Goal: Information Seeking & Learning: Find specific fact

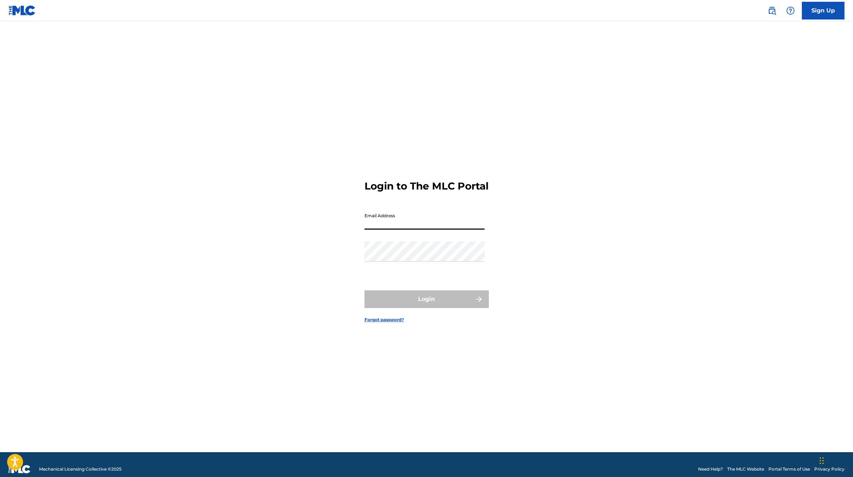
click at [381, 220] on input "Email Address" at bounding box center [424, 220] width 120 height 20
type input "[PERSON_NAME][EMAIL_ADDRESS][DOMAIN_NAME]"
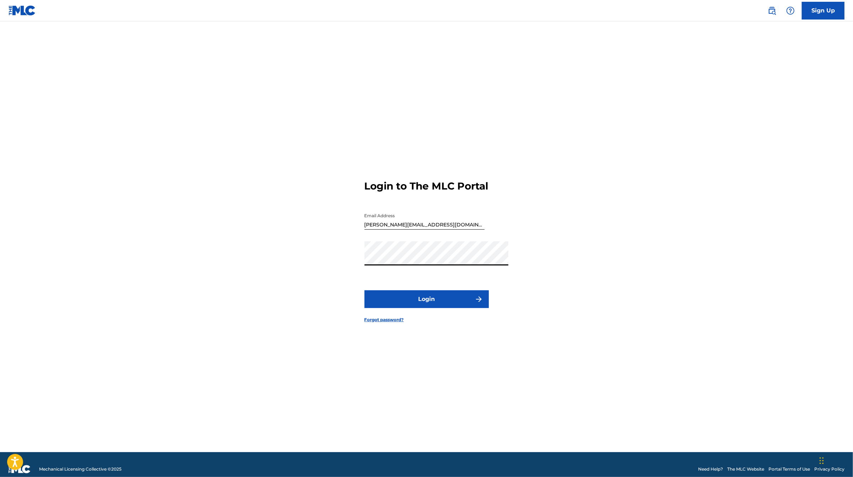
click at [415, 308] on button "Login" at bounding box center [426, 300] width 124 height 18
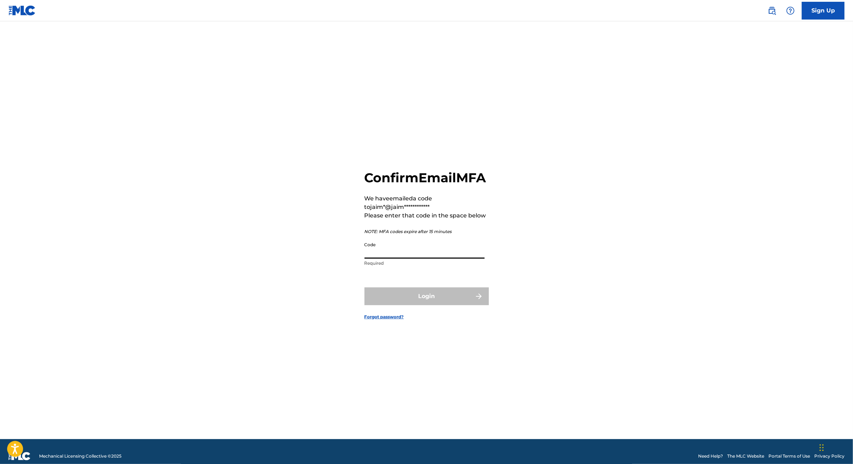
click at [377, 249] on input "Code" at bounding box center [424, 248] width 120 height 20
paste input "345775"
type input "345775"
click at [441, 294] on button "Login" at bounding box center [426, 296] width 124 height 18
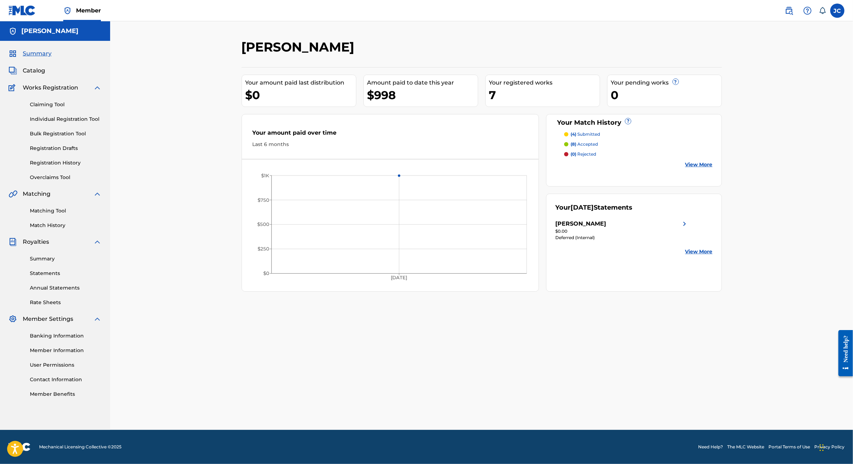
click at [713, 168] on link "View More" at bounding box center [698, 164] width 27 height 7
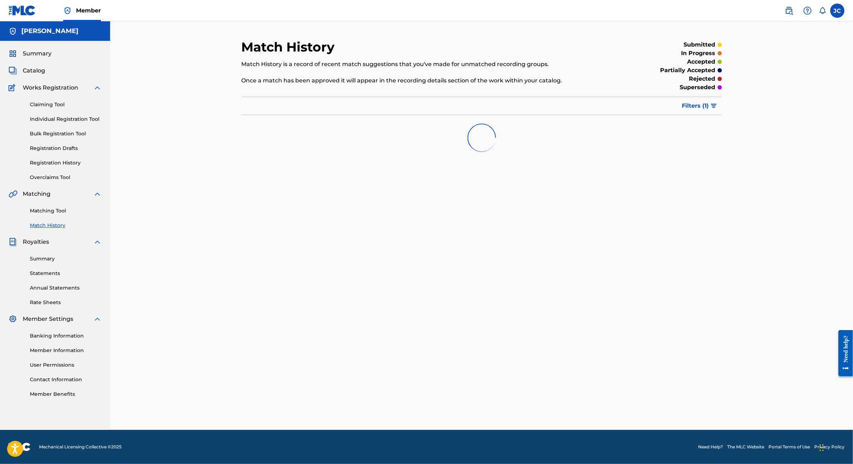
click at [722, 115] on button "Filters ( 1 )" at bounding box center [700, 106] width 44 height 18
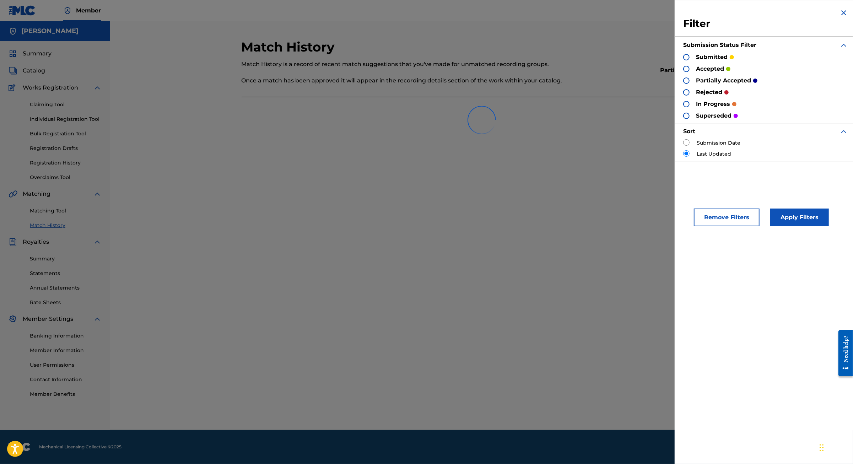
click at [683, 60] on div at bounding box center [686, 57] width 6 height 6
click at [683, 72] on div at bounding box center [686, 69] width 6 height 6
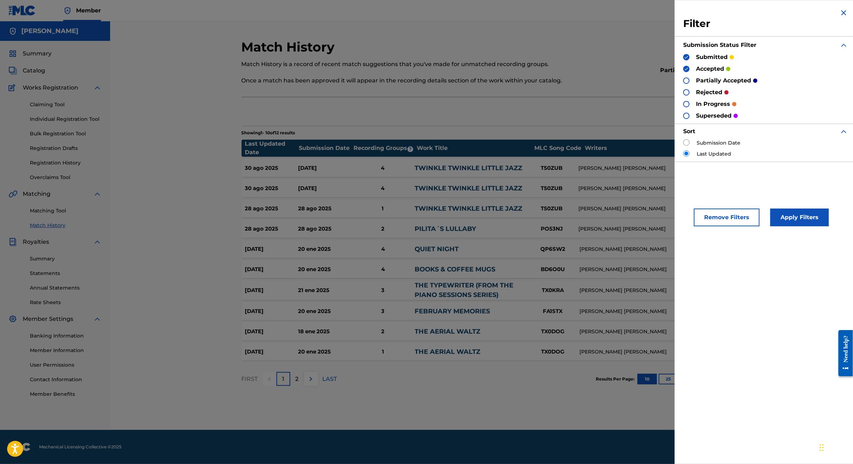
click at [683, 84] on div at bounding box center [686, 80] width 6 height 6
click at [683, 96] on div at bounding box center [686, 92] width 6 height 6
drag, startPoint x: 654, startPoint y: 110, endPoint x: 651, endPoint y: 120, distance: 10.5
click at [683, 107] on div at bounding box center [686, 104] width 6 height 6
click at [683, 119] on div at bounding box center [686, 116] width 6 height 6
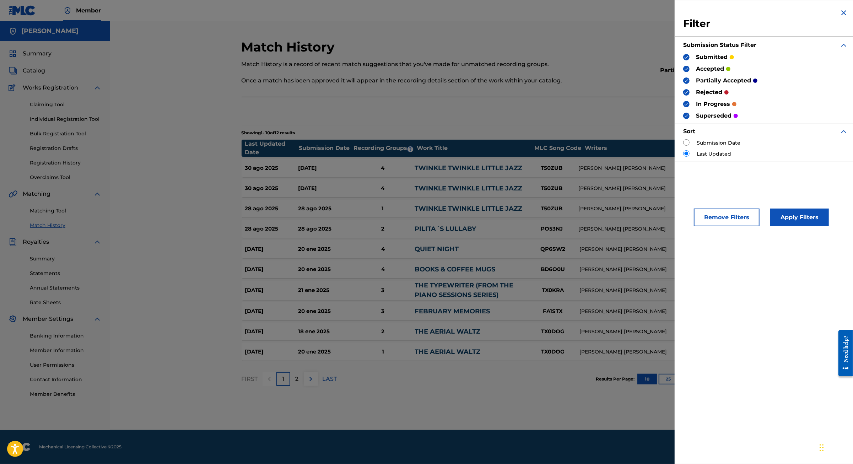
click at [770, 226] on button "Apply Filters" at bounding box center [799, 218] width 59 height 18
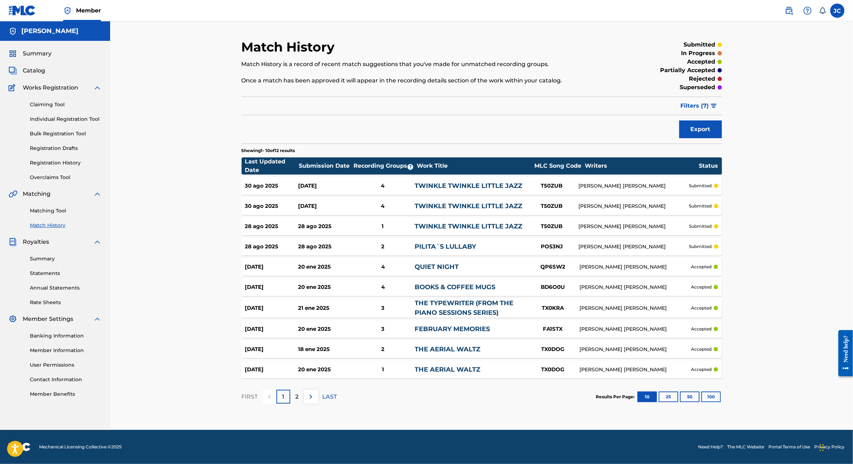
scroll to position [45, 0]
click at [678, 402] on button "25" at bounding box center [669, 396] width 20 height 11
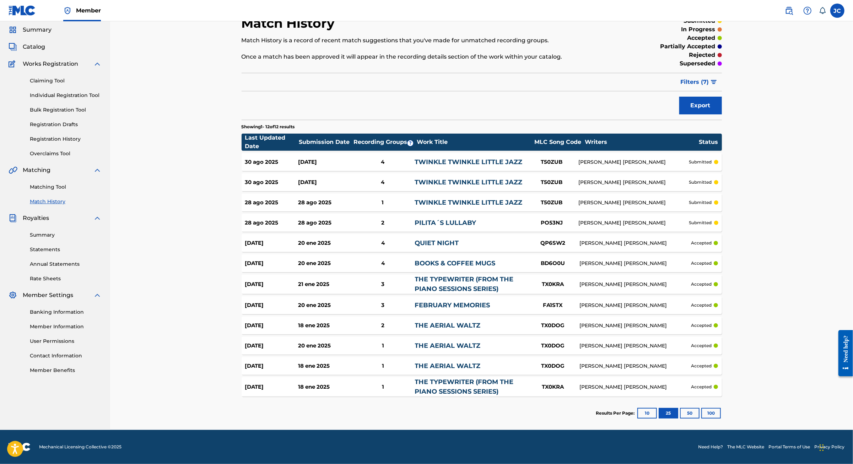
click at [699, 417] on button "50" at bounding box center [690, 413] width 20 height 11
click at [721, 410] on button "100" at bounding box center [711, 413] width 20 height 11
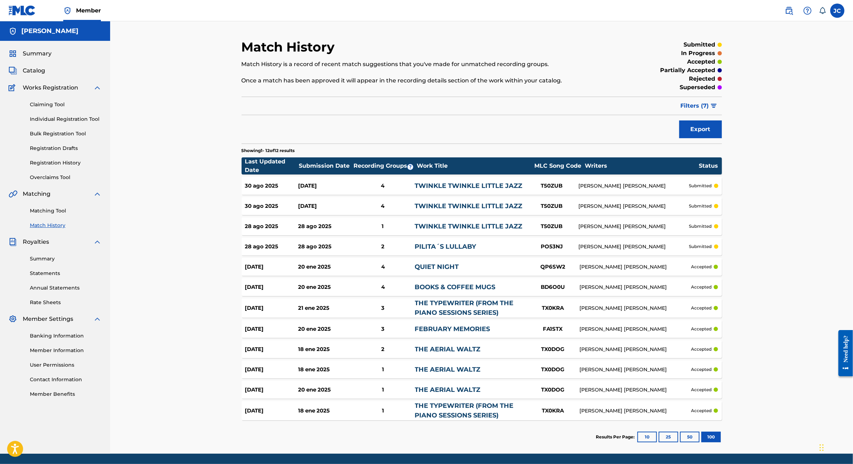
scroll to position [0, 0]
click at [722, 115] on button "Filters ( 7 )" at bounding box center [698, 106] width 45 height 18
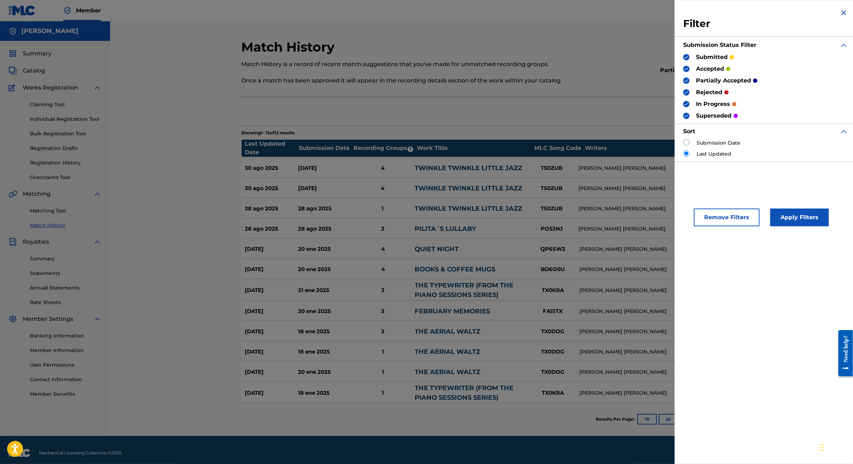
drag, startPoint x: 654, startPoint y: 77, endPoint x: 654, endPoint y: 90, distance: 12.8
click at [684, 71] on img at bounding box center [686, 68] width 5 height 5
click at [684, 83] on img at bounding box center [686, 80] width 5 height 5
click at [684, 95] on img at bounding box center [686, 92] width 5 height 5
drag, startPoint x: 652, startPoint y: 109, endPoint x: 648, endPoint y: 117, distance: 8.9
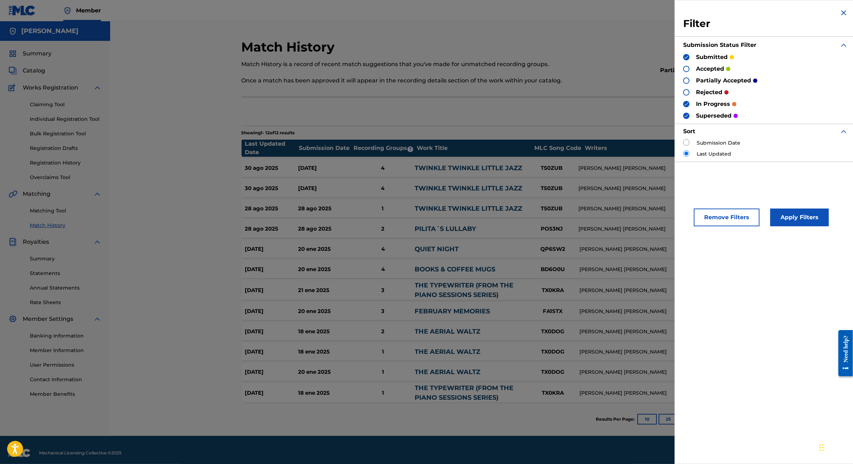
click at [683, 107] on div at bounding box center [686, 104] width 6 height 6
click at [684, 118] on img at bounding box center [686, 115] width 5 height 5
drag, startPoint x: 682, startPoint y: 157, endPoint x: 677, endPoint y: 155, distance: 5.7
click at [697, 147] on label "Submission Date" at bounding box center [719, 142] width 44 height 7
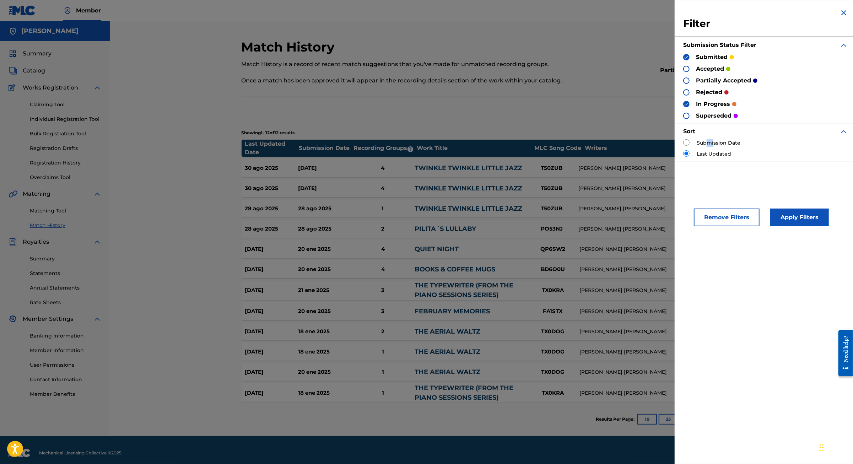
click at [683, 146] on input "radio" at bounding box center [686, 142] width 6 height 6
radio input "true"
click at [780, 226] on button "Apply Filters" at bounding box center [799, 218] width 59 height 18
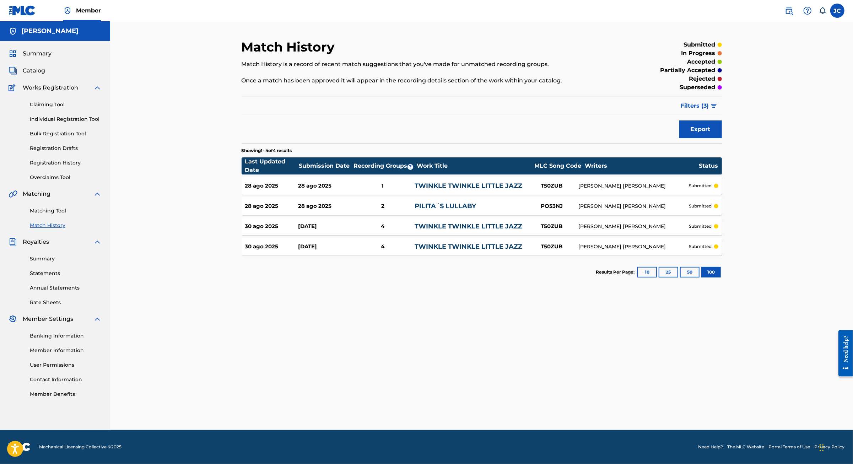
click at [39, 75] on span "Catalog" at bounding box center [34, 70] width 22 height 9
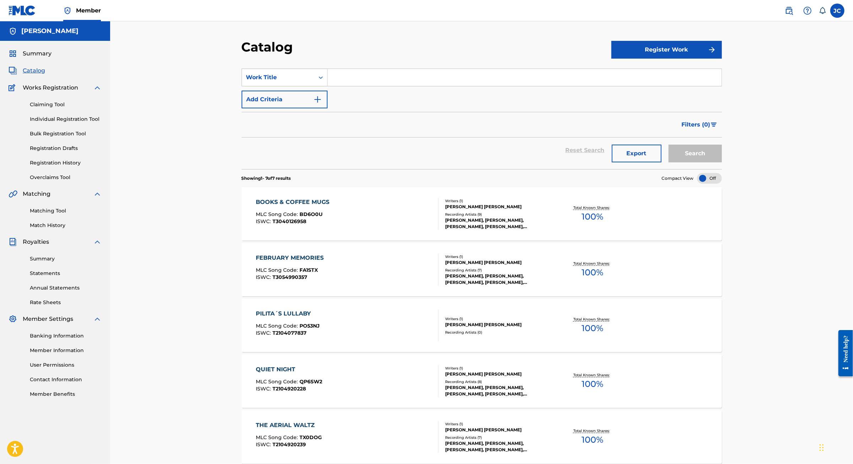
click at [357, 86] on input "Search Form" at bounding box center [524, 77] width 394 height 17
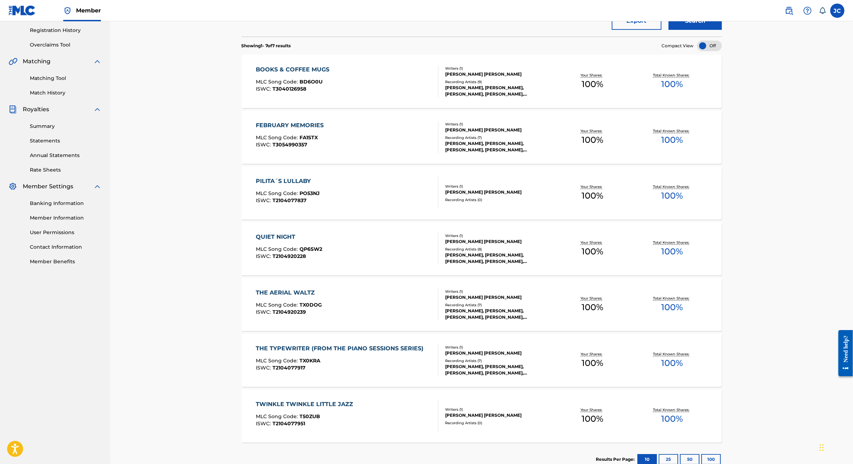
scroll to position [224, 0]
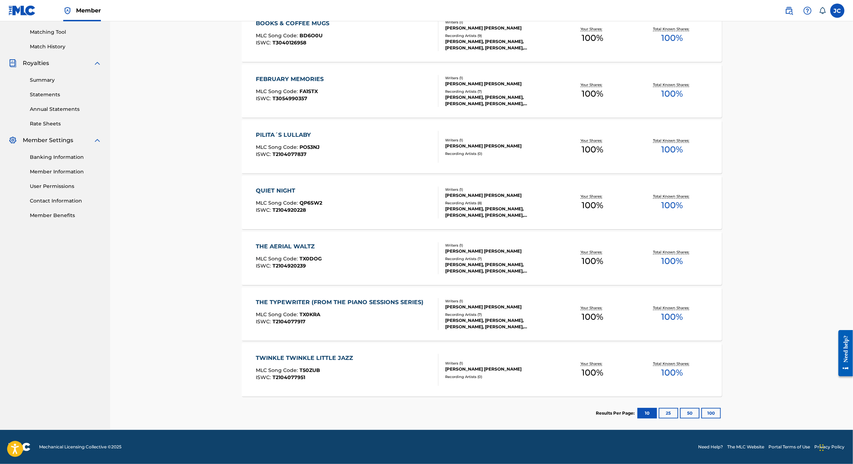
type input "Winter"
click at [678, 408] on button "25" at bounding box center [669, 413] width 20 height 11
click at [699, 408] on button "50" at bounding box center [690, 413] width 20 height 11
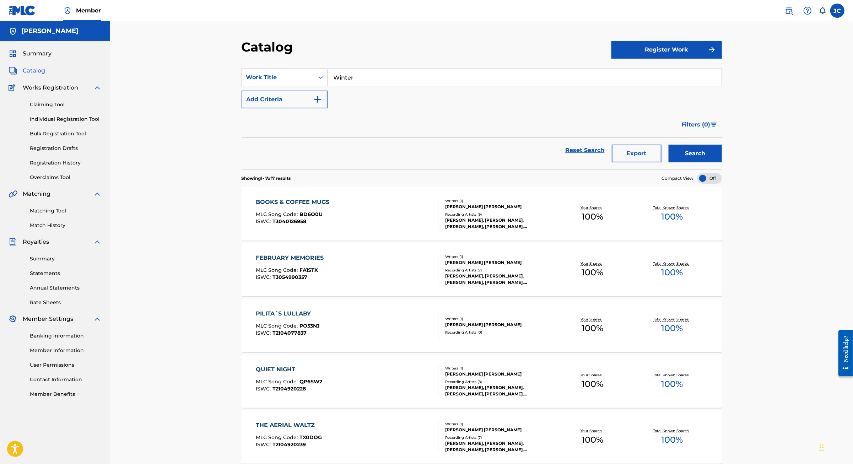
scroll to position [0, 0]
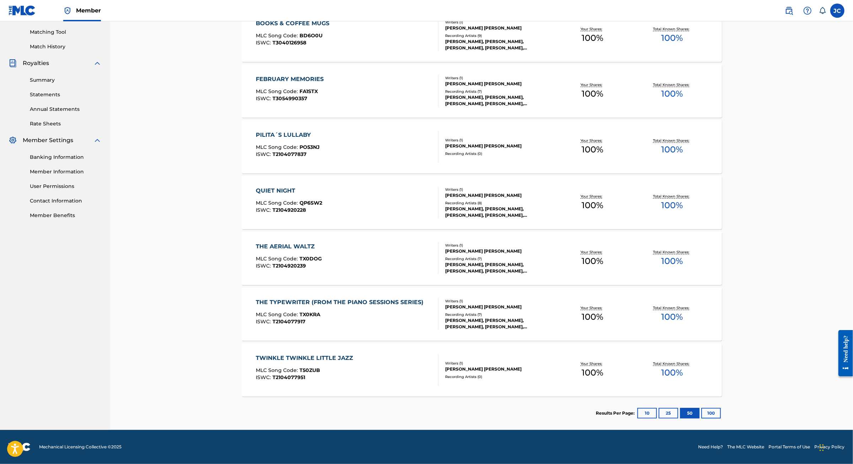
click at [721, 408] on button "100" at bounding box center [711, 413] width 20 height 11
